Goal: Check status: Check status

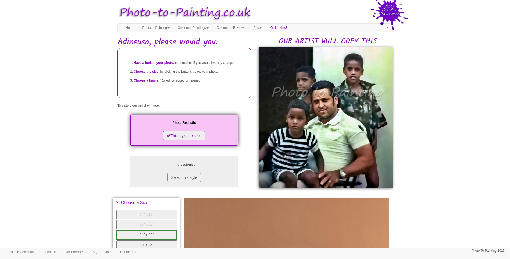
click at [436, 174] on body "Your painting - risk free Toggle navigation Menu Home Photo to Painting Photo t…" at bounding box center [255, 215] width 510 height 424
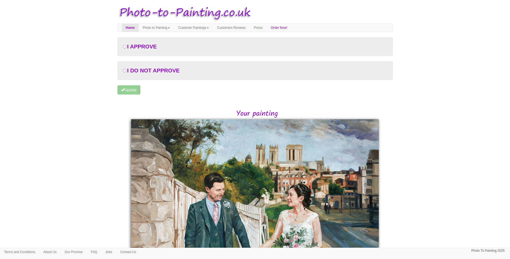
click at [460, 180] on body "Your painting - risk free Toggle navigation Menu Home Photo to Painting Photo t…" at bounding box center [255, 183] width 510 height 361
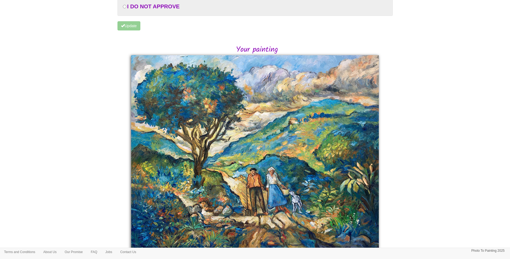
scroll to position [89, 0]
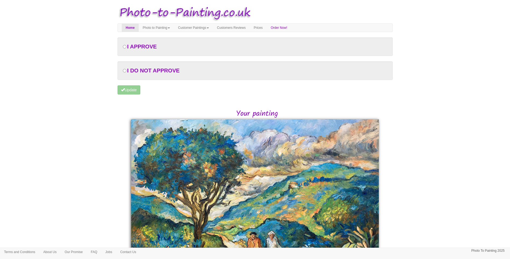
drag, startPoint x: 432, startPoint y: 163, endPoint x: 421, endPoint y: 167, distance: 11.9
click at [432, 163] on body "Your painting - risk free Toggle navigation Menu Home Photo to Painting Photo t…" at bounding box center [255, 175] width 510 height 345
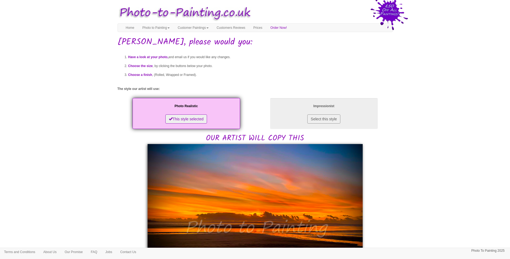
click at [446, 172] on body "Your painting - risk free Toggle navigation Menu Home Photo to Painting Photo t…" at bounding box center [255, 261] width 510 height 517
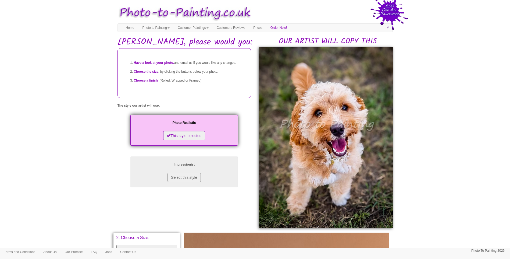
click at [434, 167] on body "Your painting - risk free Toggle navigation Menu Home Photo to Painting Photo t…" at bounding box center [255, 232] width 510 height 459
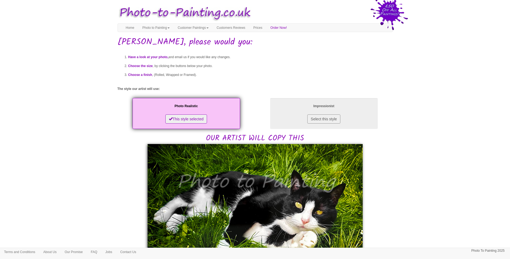
click at [96, 173] on body "Your painting - risk free Toggle navigation Menu Home Photo to Painting Photo t…" at bounding box center [255, 257] width 510 height 509
